Goal: Task Accomplishment & Management: Manage account settings

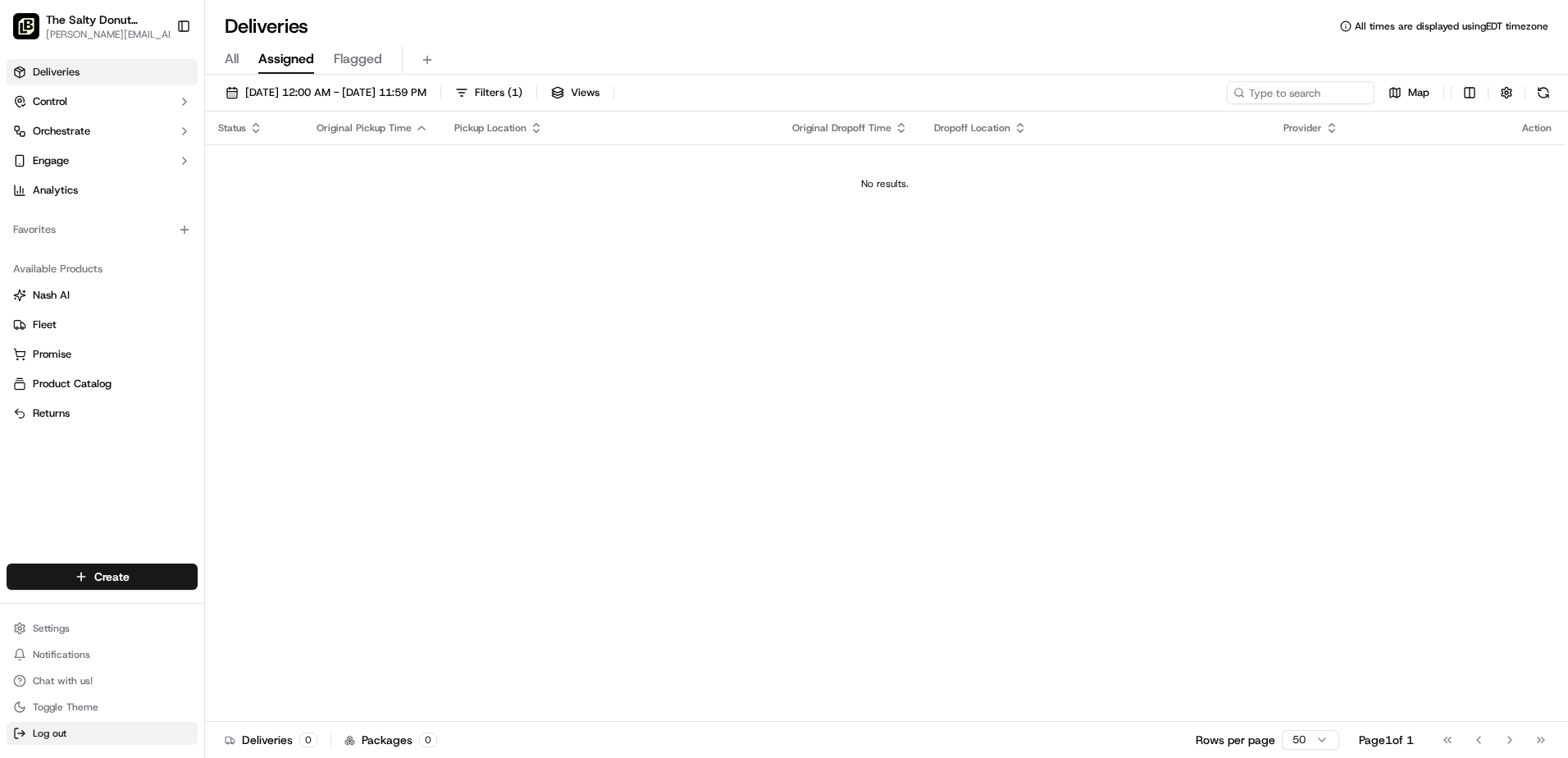
click at [62, 730] on span "Log out" at bounding box center [49, 733] width 34 height 13
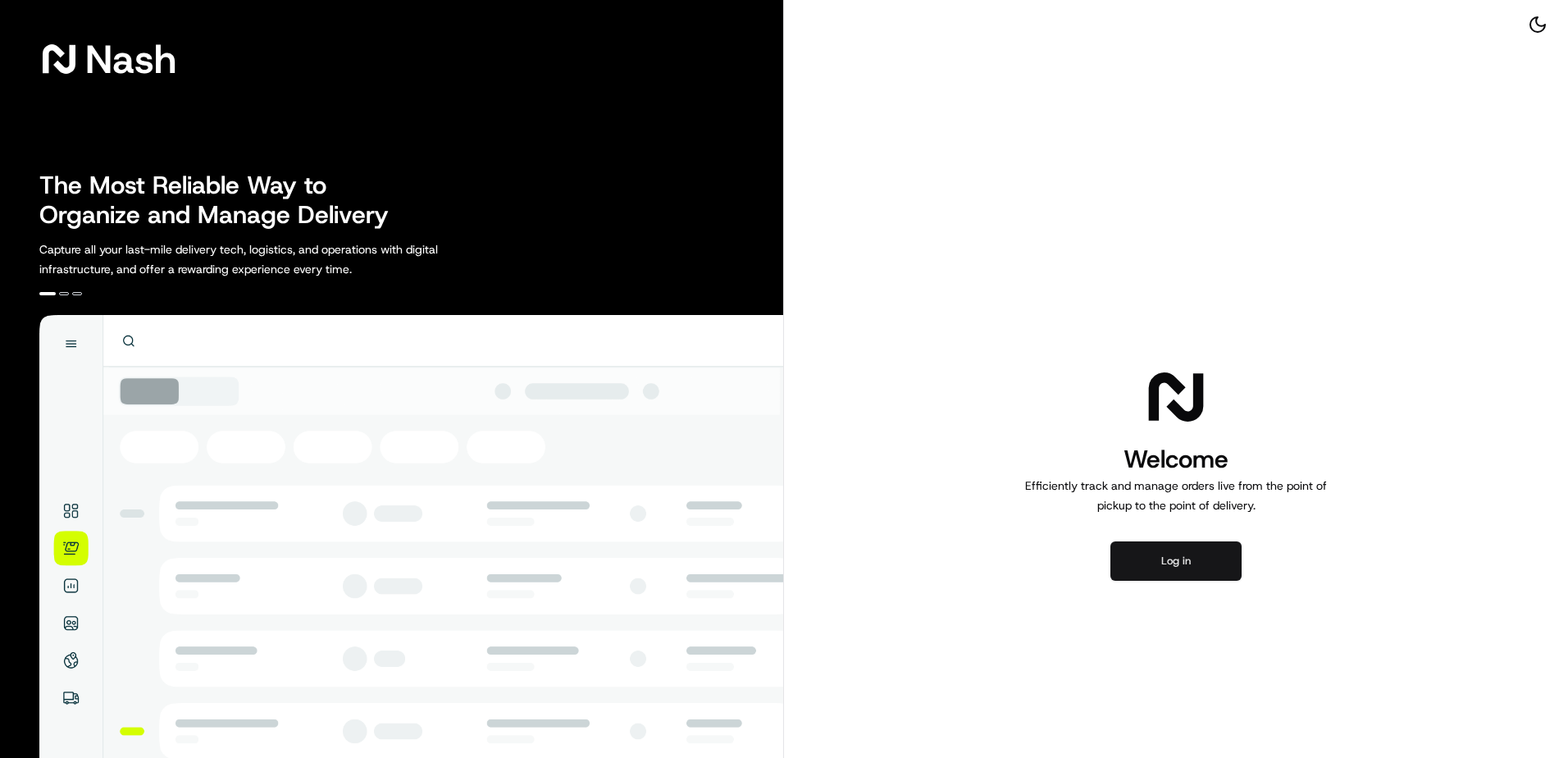
click at [1202, 550] on button "Log in" at bounding box center [1176, 561] width 131 height 40
